Goal: Task Accomplishment & Management: Manage account settings

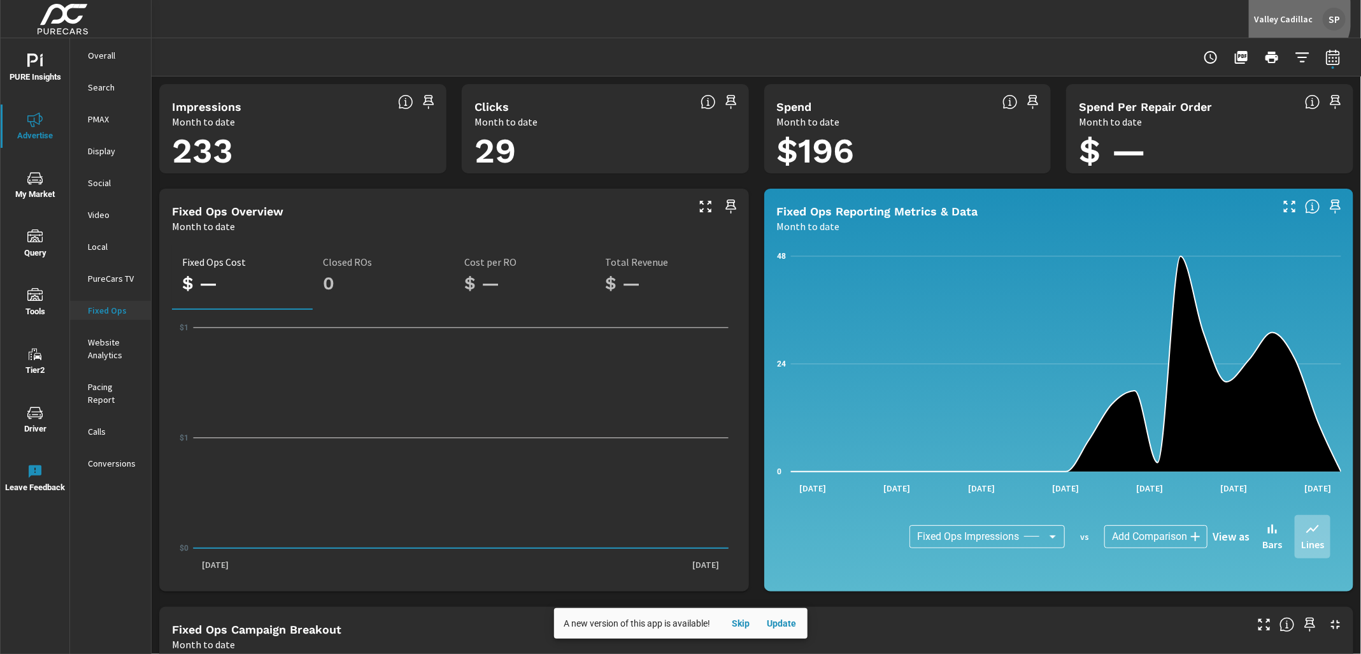
click at [1276, 14] on p "Valley Cadillac" at bounding box center [1283, 18] width 59 height 11
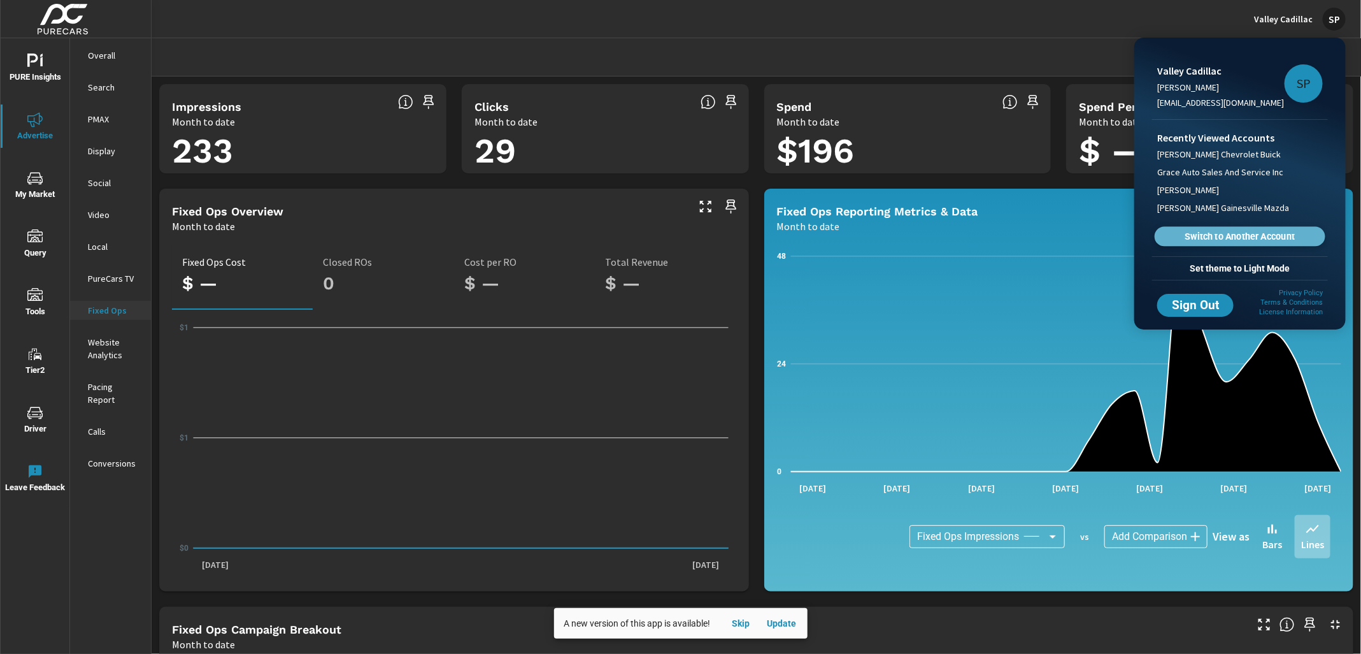
click at [1232, 232] on span "Switch to Another Account" at bounding box center [1240, 237] width 156 height 12
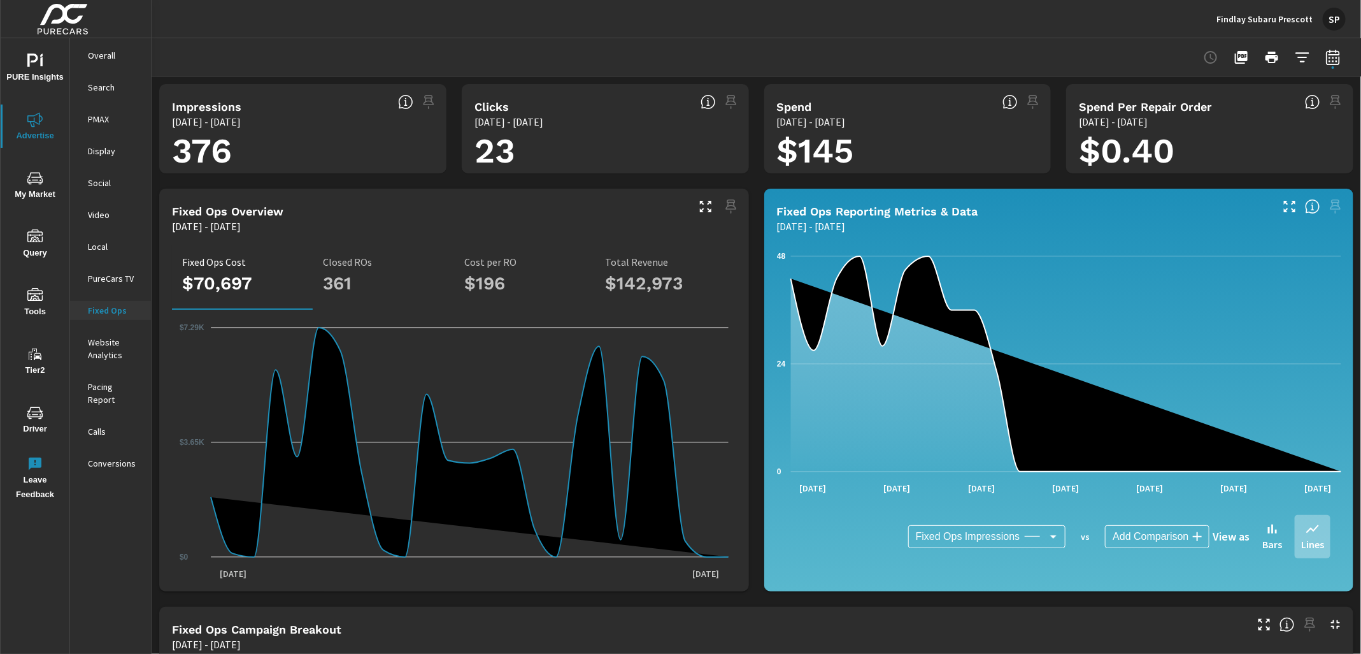
click at [37, 419] on icon "nav menu" at bounding box center [34, 412] width 15 height 15
